Goal: Navigation & Orientation: Find specific page/section

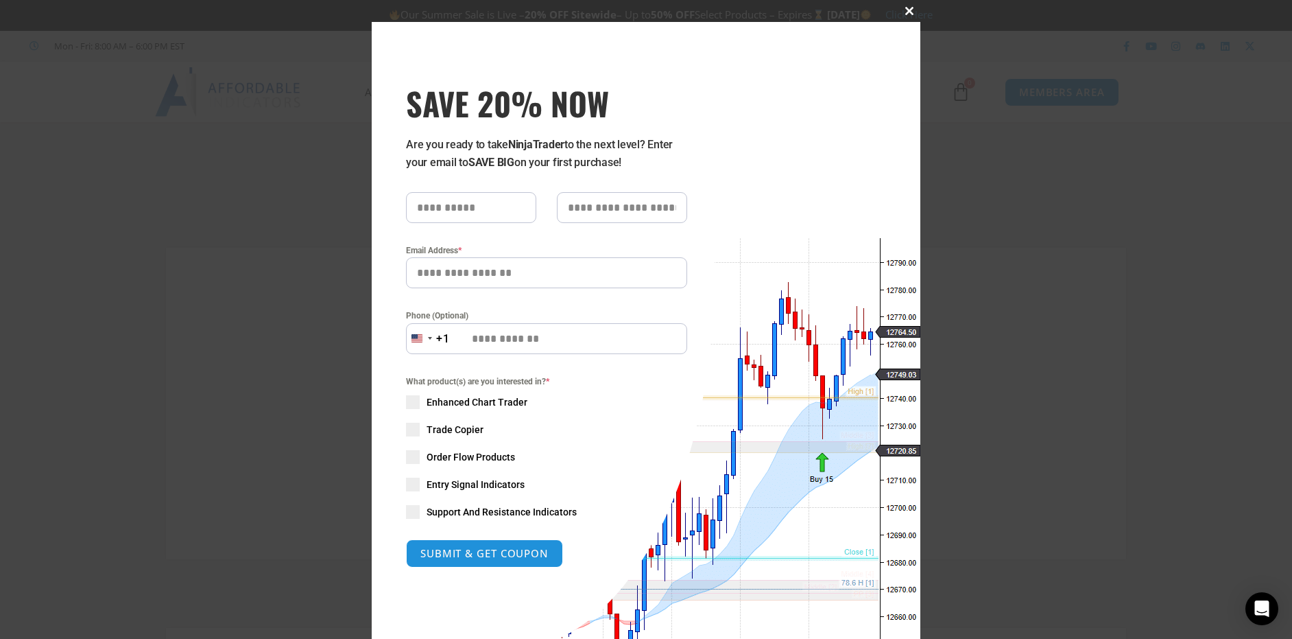
type input "**********"
click at [906, 12] on span at bounding box center [909, 11] width 22 height 8
